Goal: Check status: Check status

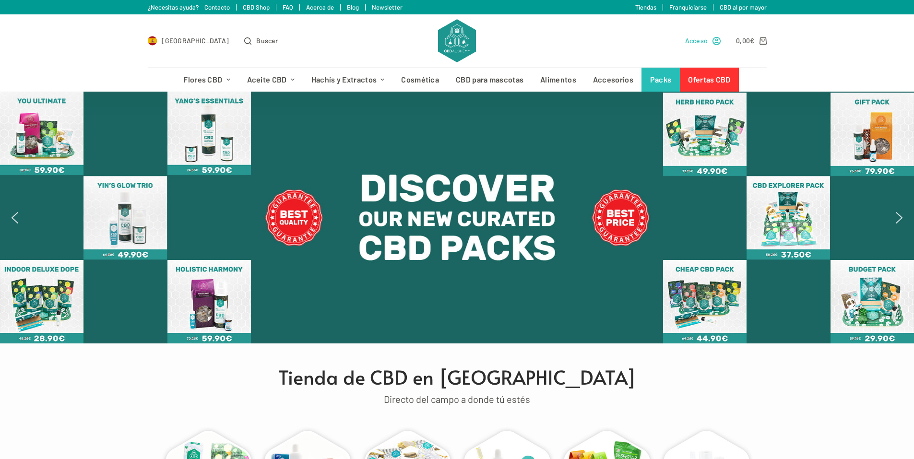
click at [705, 42] on span "Acceso" at bounding box center [696, 40] width 23 height 11
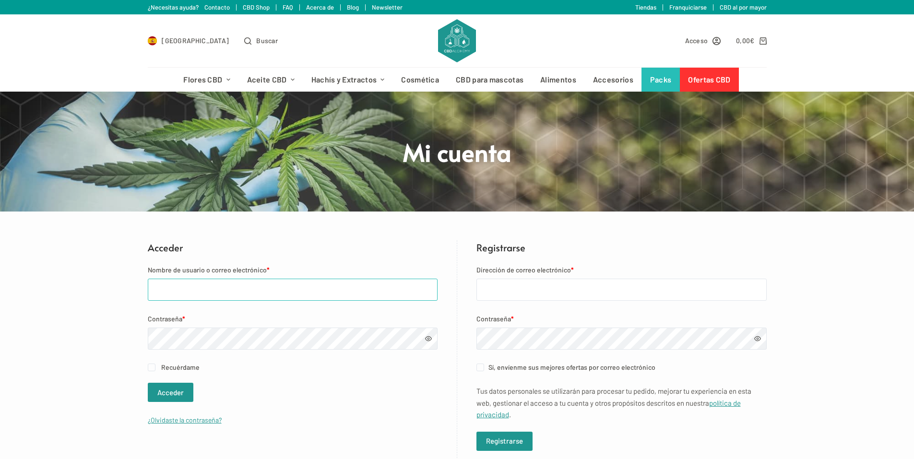
click at [206, 291] on input "Nombre de usuario o correo electrónico *" at bounding box center [293, 290] width 290 height 22
type input "[EMAIL_ADDRESS][DOMAIN_NAME]"
click at [175, 393] on button "Acceder" at bounding box center [171, 392] width 46 height 19
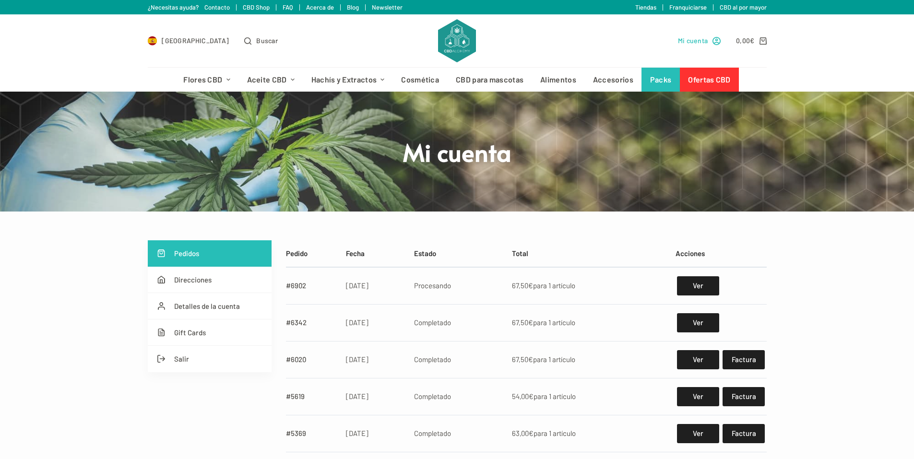
click at [703, 41] on span "Mi cuenta" at bounding box center [693, 40] width 30 height 11
click at [701, 286] on link "Ver" at bounding box center [698, 285] width 42 height 19
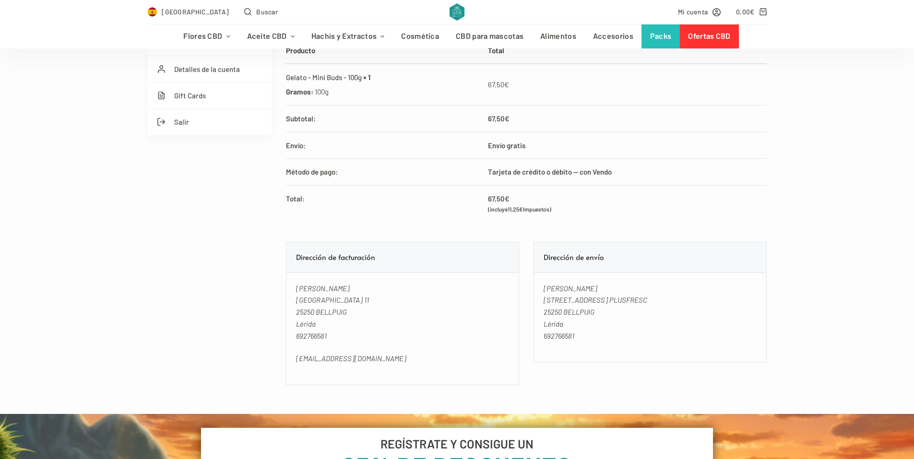
scroll to position [96, 0]
